Goal: Task Accomplishment & Management: Manage account settings

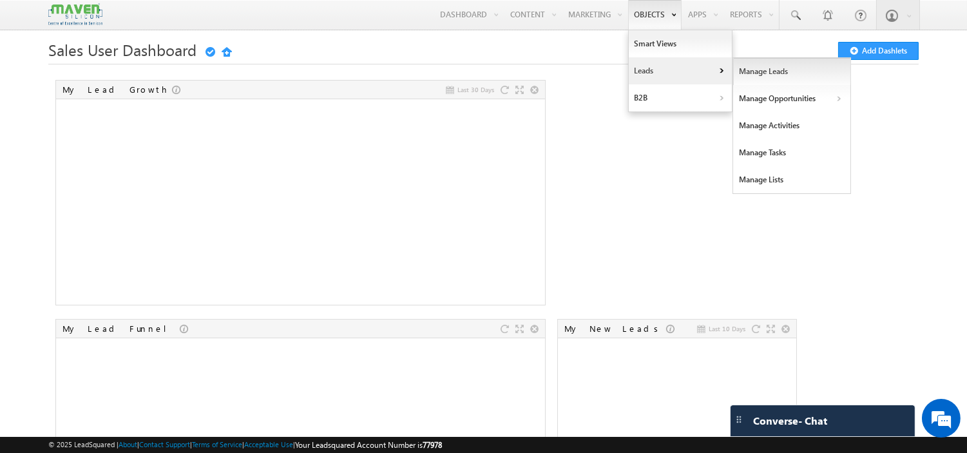
click at [767, 75] on link "Manage Leads" at bounding box center [792, 71] width 118 height 27
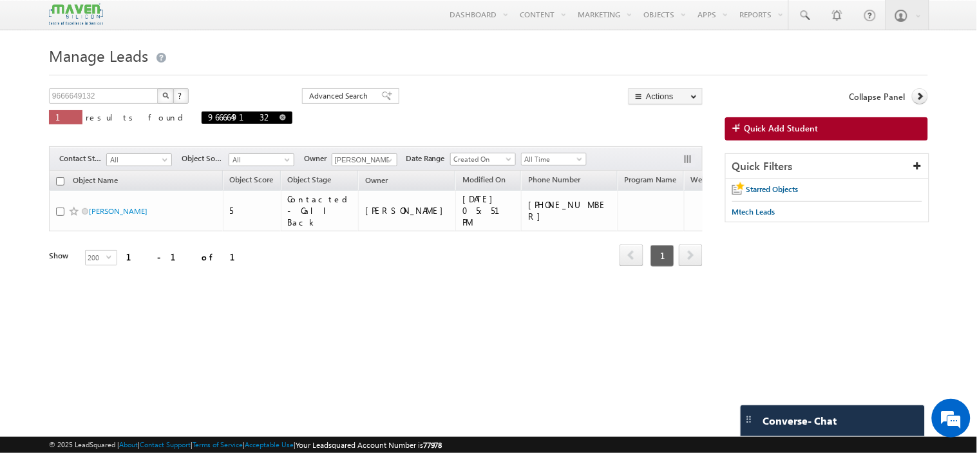
click at [202, 122] on span "9666649132" at bounding box center [247, 117] width 91 height 12
click at [202, 121] on span "9666649132" at bounding box center [247, 117] width 91 height 12
click at [279, 120] on span at bounding box center [282, 117] width 6 height 6
type input "Search Objects"
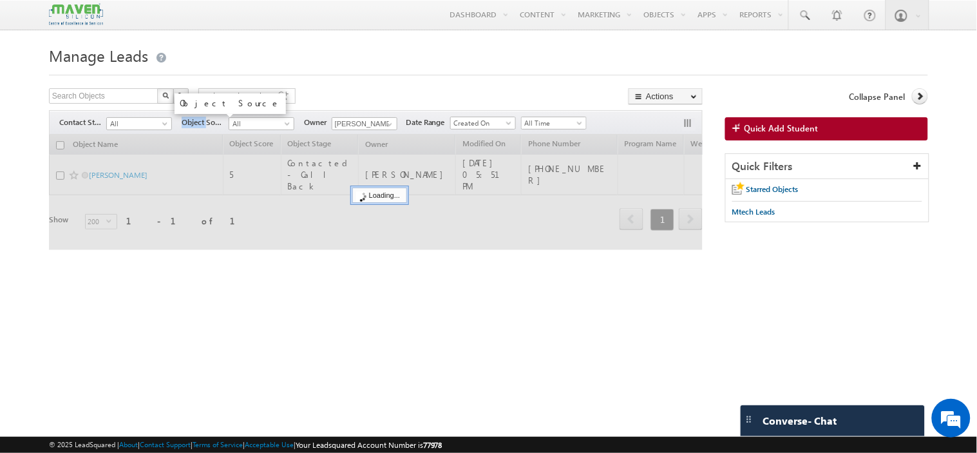
click at [185, 121] on span "Object Source" at bounding box center [205, 123] width 47 height 12
click at [94, 98] on input "text" at bounding box center [104, 95] width 110 height 15
paste input "9916623612"
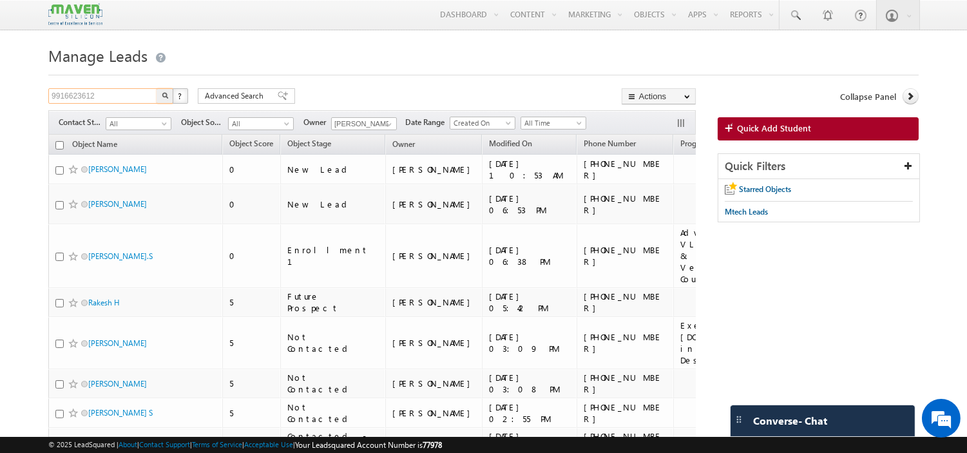
type input "9916623612"
click at [156, 88] on button "button" at bounding box center [164, 95] width 17 height 15
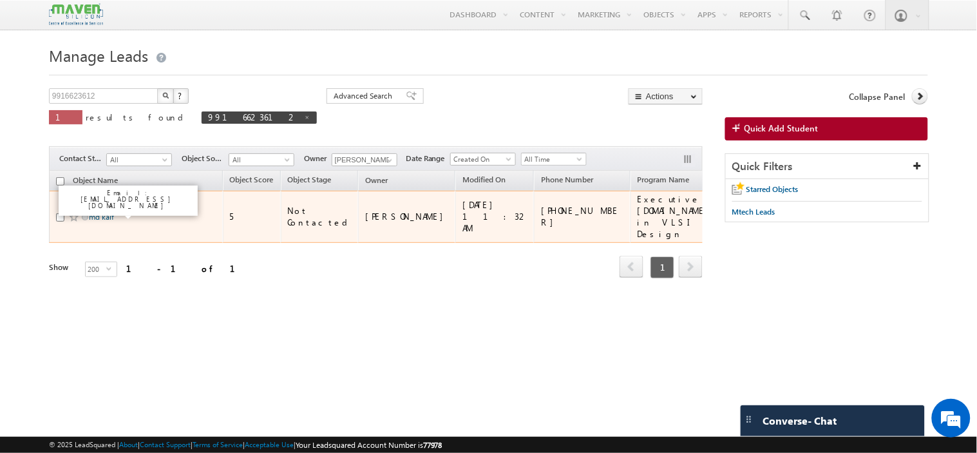
click at [108, 212] on link "md kaif" at bounding box center [101, 217] width 25 height 10
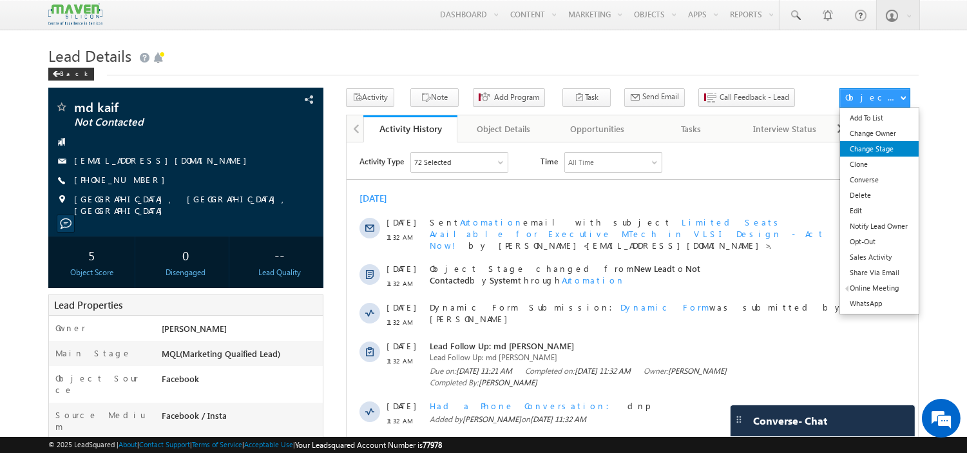
click at [877, 155] on link "Change Stage" at bounding box center [879, 148] width 78 height 15
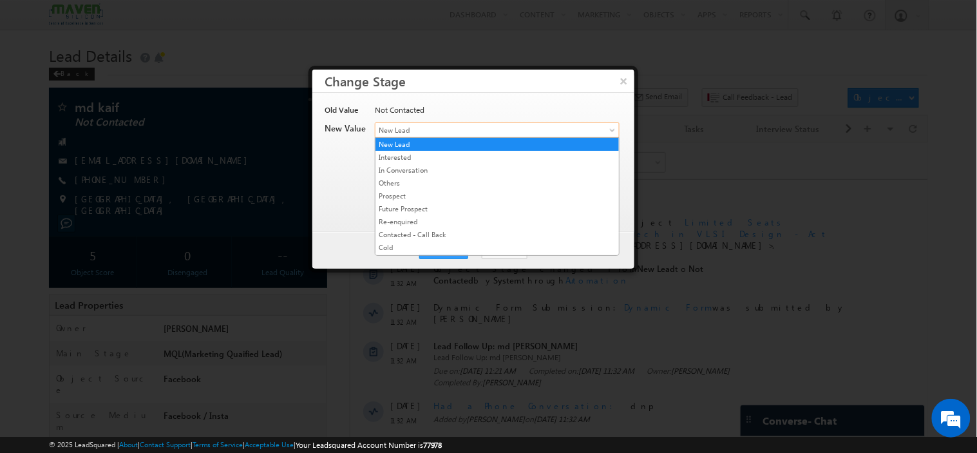
click at [465, 133] on span "New Lead" at bounding box center [475, 130] width 201 height 12
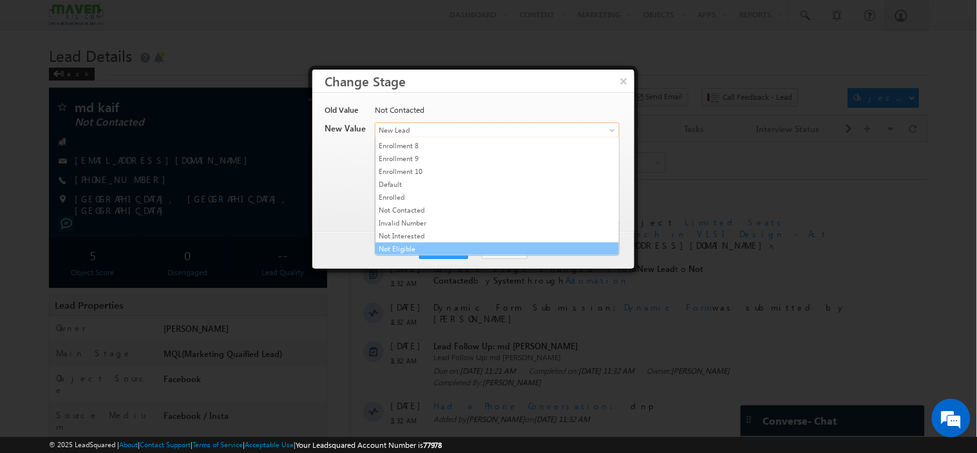
click at [422, 248] on link "Not Eligible" at bounding box center [496, 249] width 243 height 12
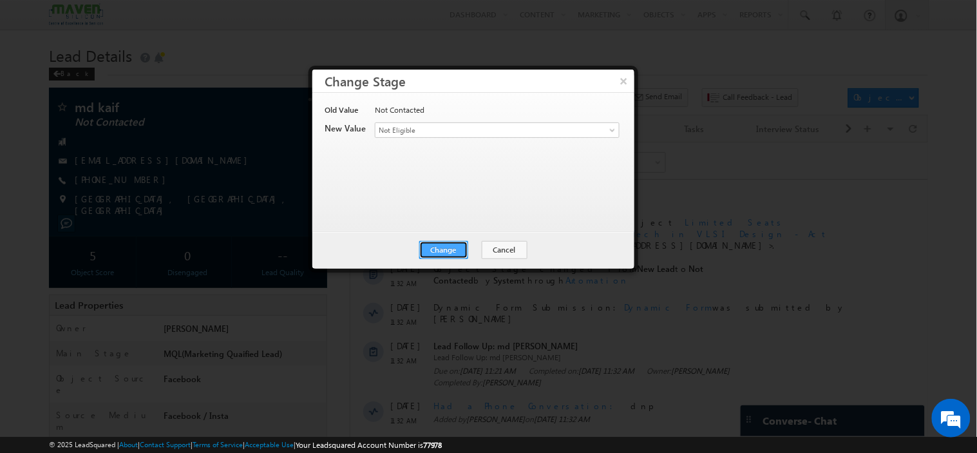
click at [431, 247] on button "Change" at bounding box center [443, 250] width 49 height 18
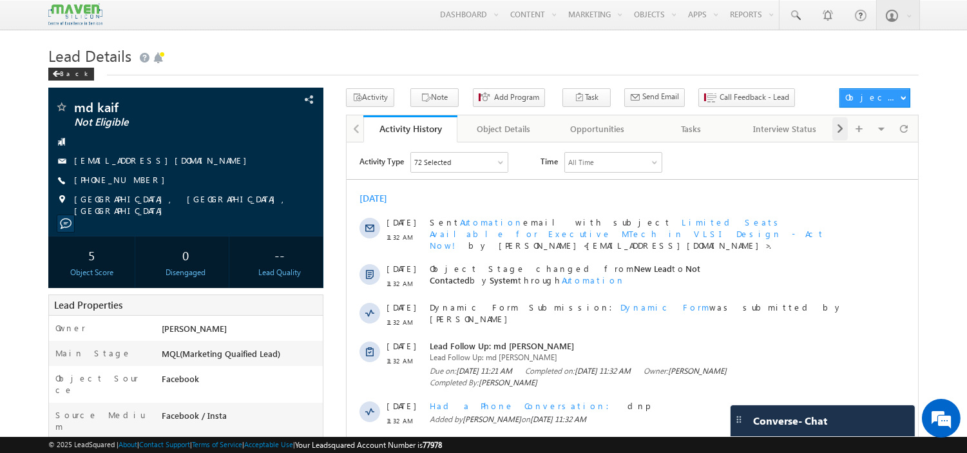
click at [838, 127] on span at bounding box center [840, 128] width 8 height 23
click at [784, 129] on div "Notes" at bounding box center [783, 128] width 71 height 15
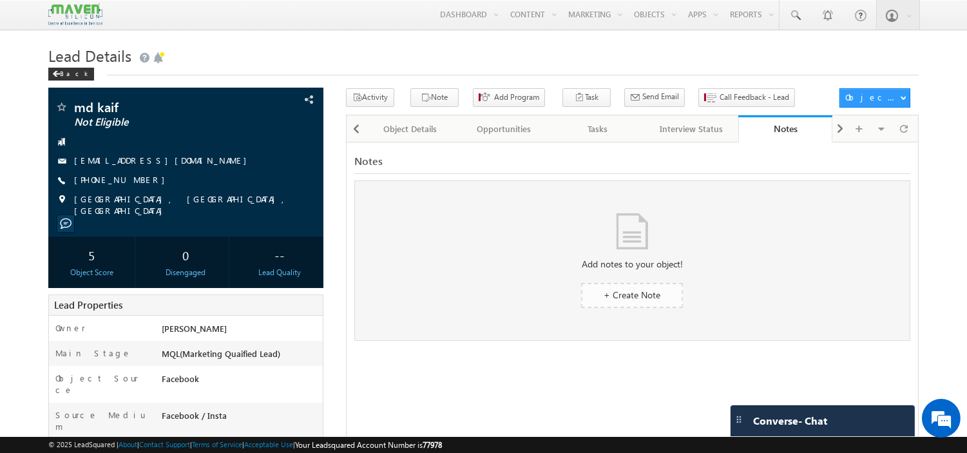
click at [610, 306] on link "+ Create Note" at bounding box center [632, 295] width 102 height 25
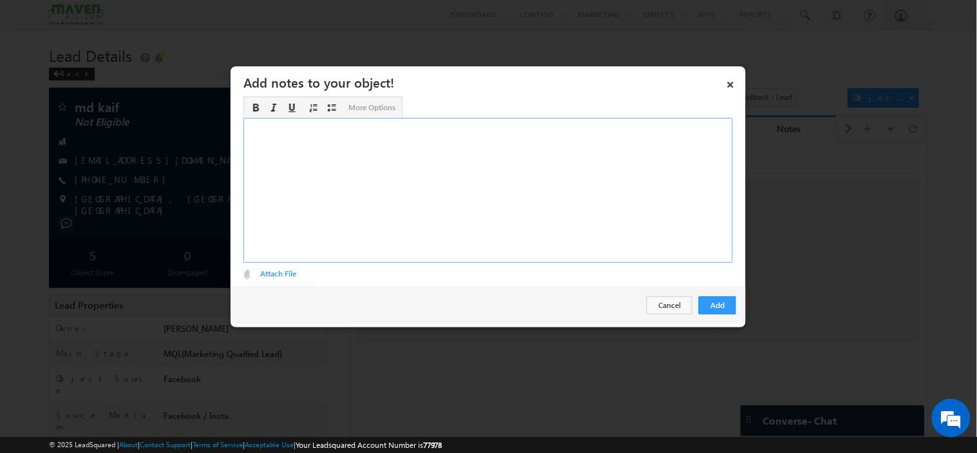
click at [408, 187] on div "Rich Text Editor, Description-inline-editor-div" at bounding box center [487, 190] width 489 height 145
click at [731, 309] on button "Add" at bounding box center [717, 305] width 37 height 18
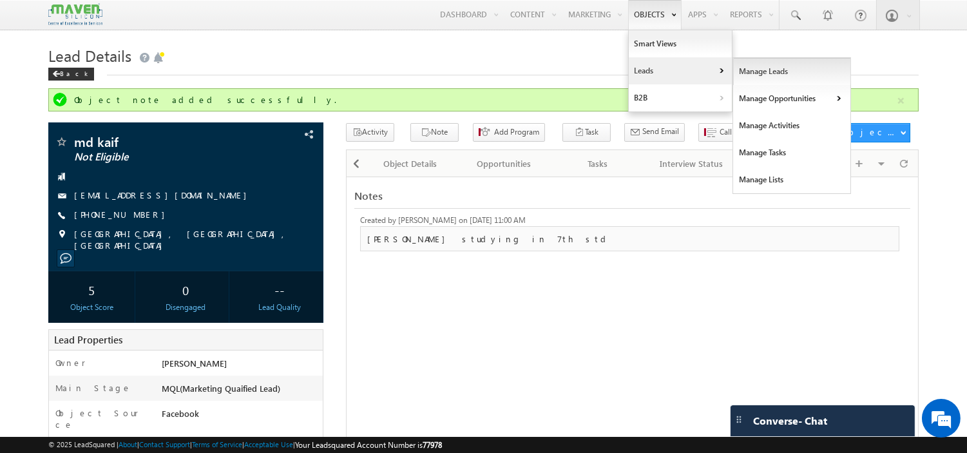
click at [735, 74] on link "Manage Leads" at bounding box center [792, 71] width 118 height 27
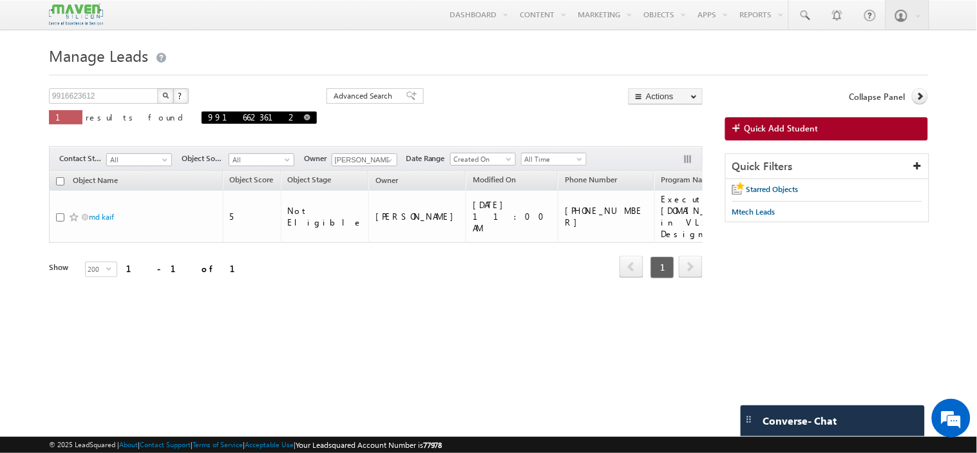
click at [202, 120] on span "9916623612" at bounding box center [259, 117] width 115 height 12
click at [304, 117] on span at bounding box center [307, 117] width 6 height 6
type input "Search Objects"
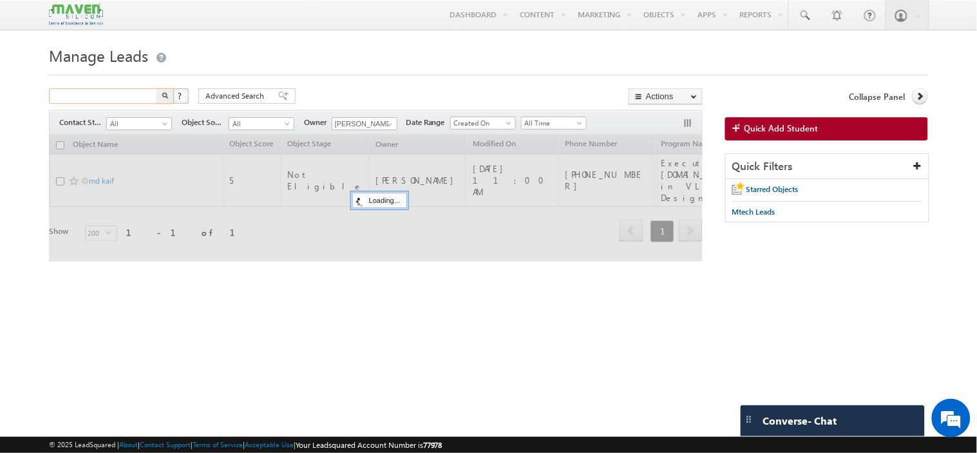
click at [131, 97] on input "text" at bounding box center [104, 95] width 110 height 15
paste input "9879276386"
type input "9879276386"
click at [157, 88] on button "button" at bounding box center [165, 95] width 17 height 15
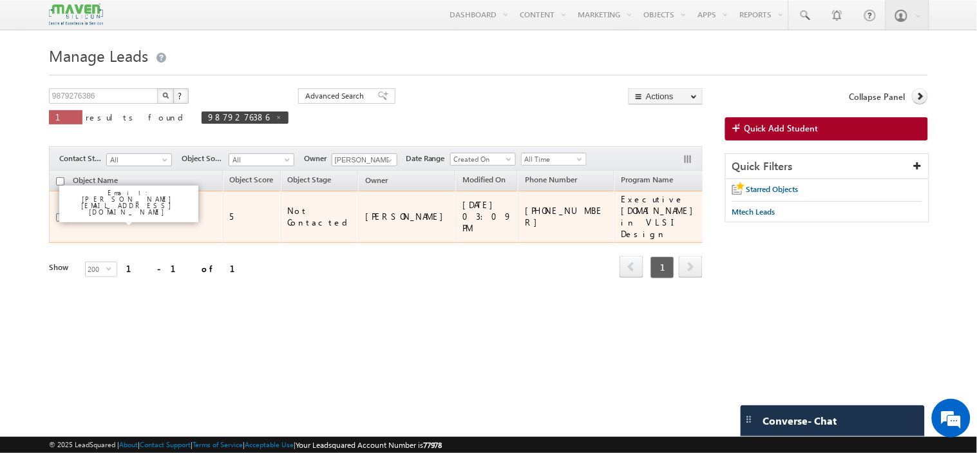
click at [105, 212] on link "[PERSON_NAME]" at bounding box center [118, 217] width 59 height 10
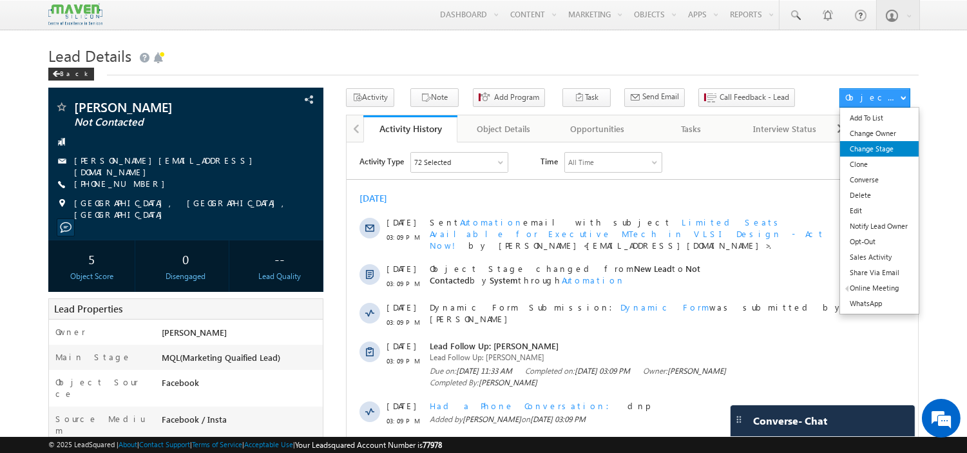
click at [868, 150] on link "Change Stage" at bounding box center [879, 148] width 78 height 15
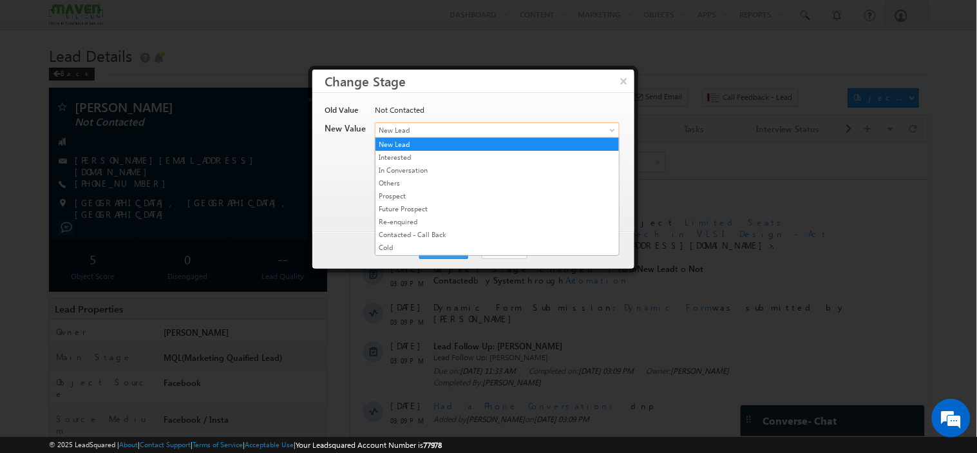
click at [448, 124] on span "New Lead" at bounding box center [475, 130] width 201 height 12
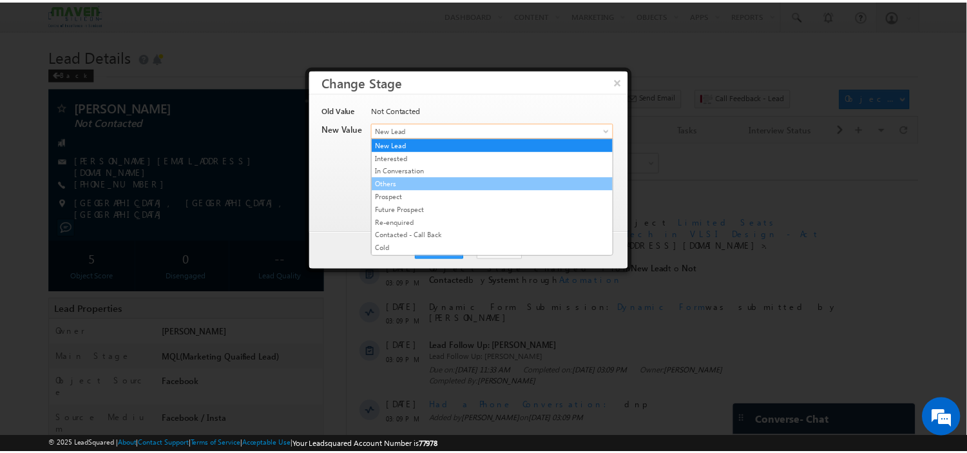
scroll to position [247, 0]
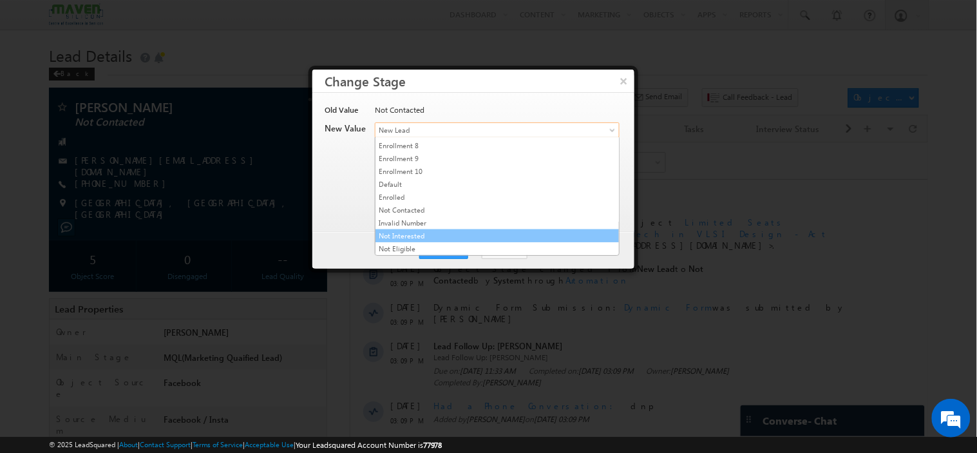
click at [416, 230] on link "Not Interested" at bounding box center [496, 236] width 243 height 12
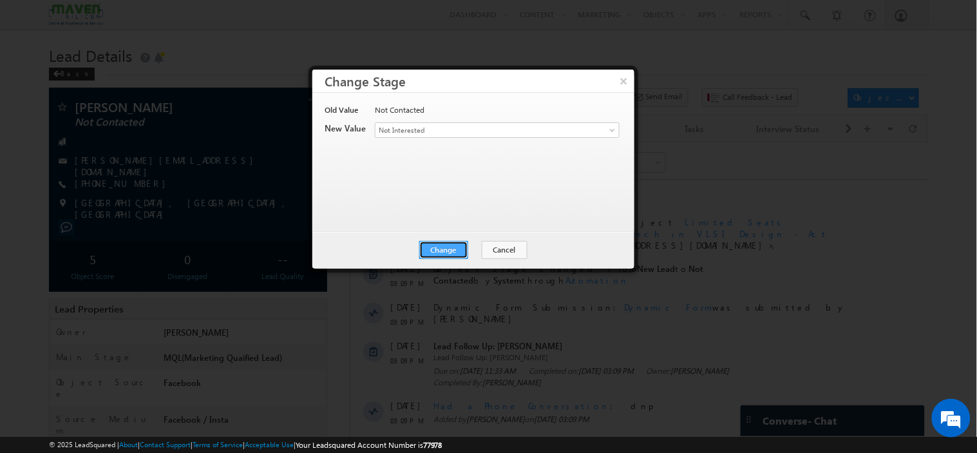
click at [453, 248] on button "Change" at bounding box center [443, 250] width 49 height 18
